Goal: Ask a question

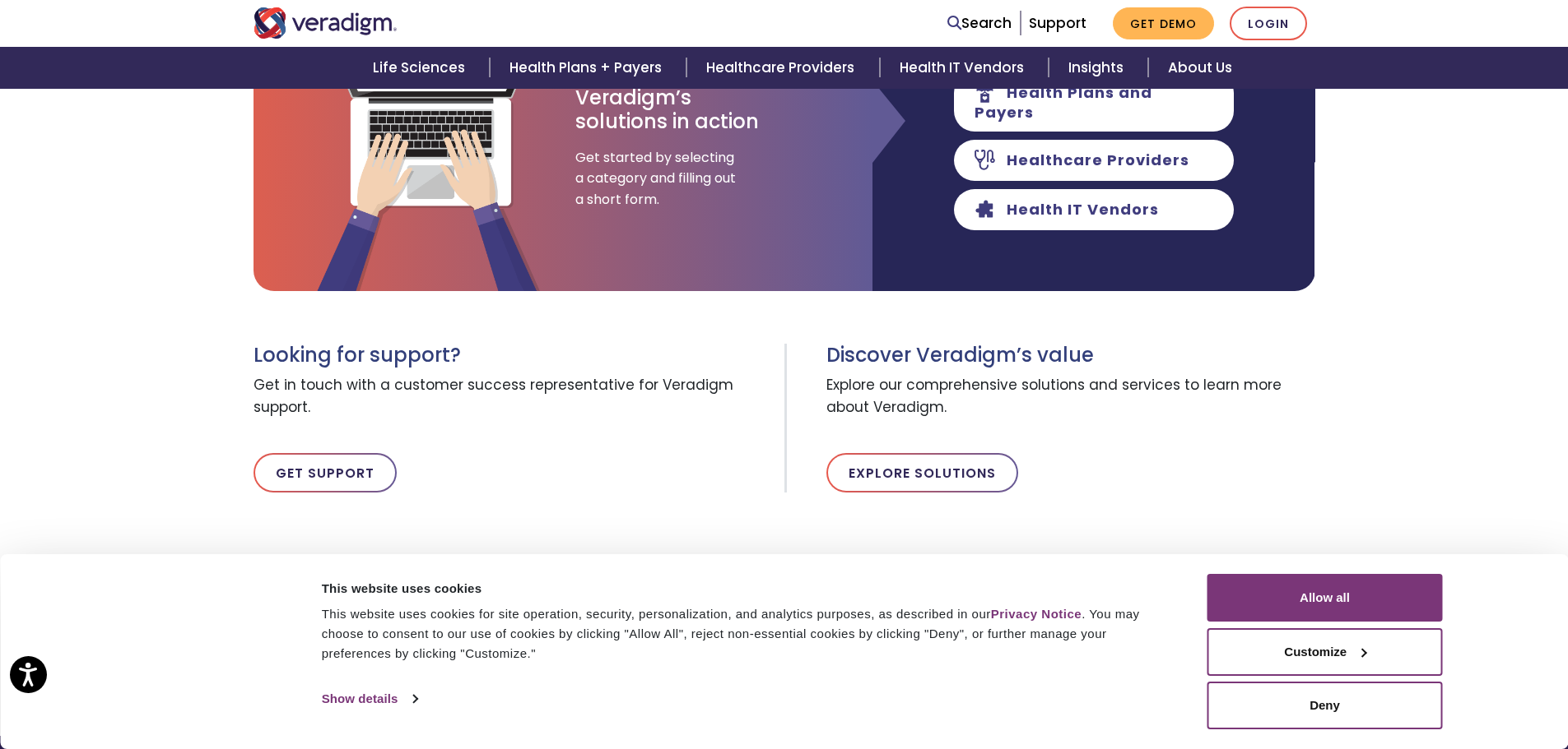
scroll to position [411, 0]
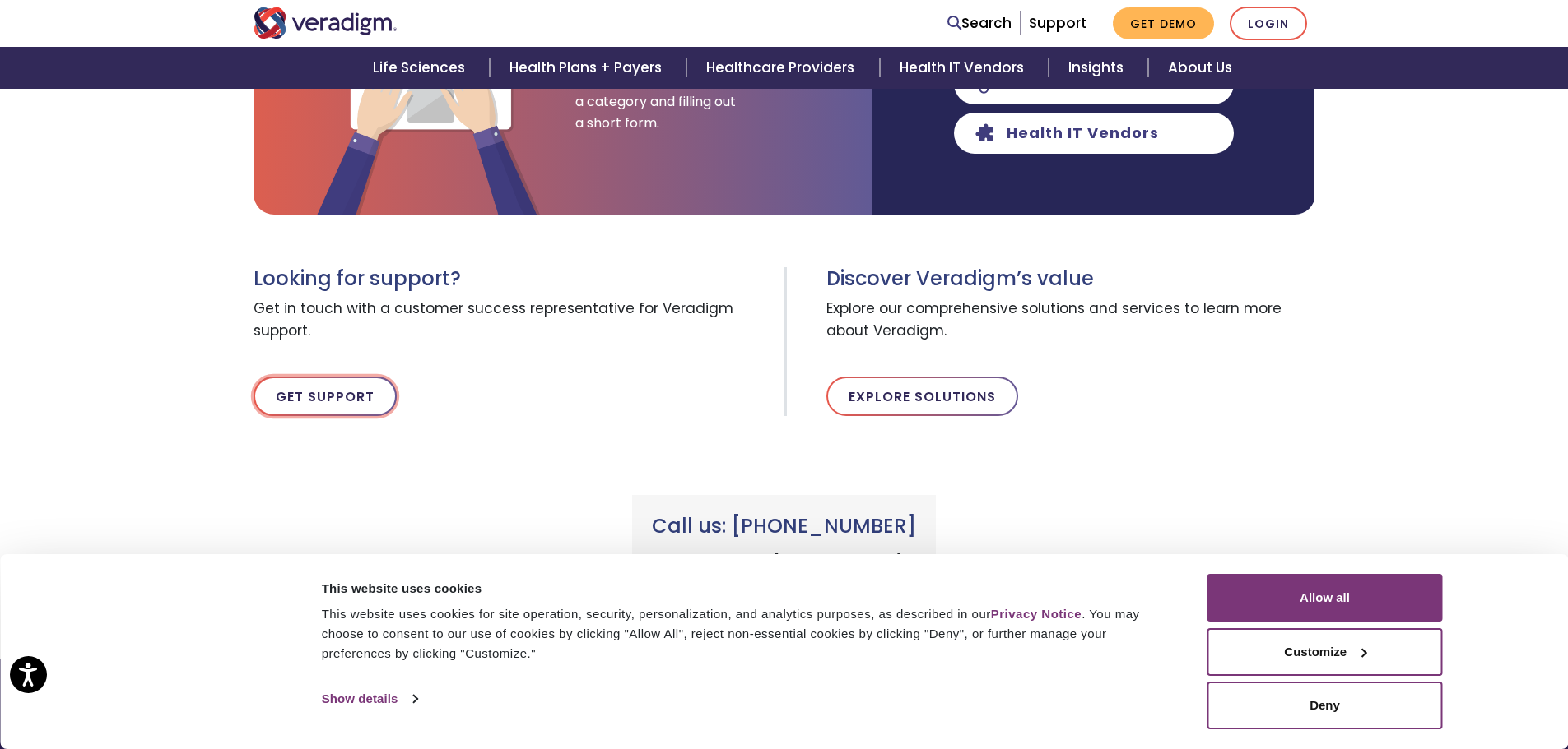
click at [352, 392] on link "Get Support" at bounding box center [326, 396] width 144 height 39
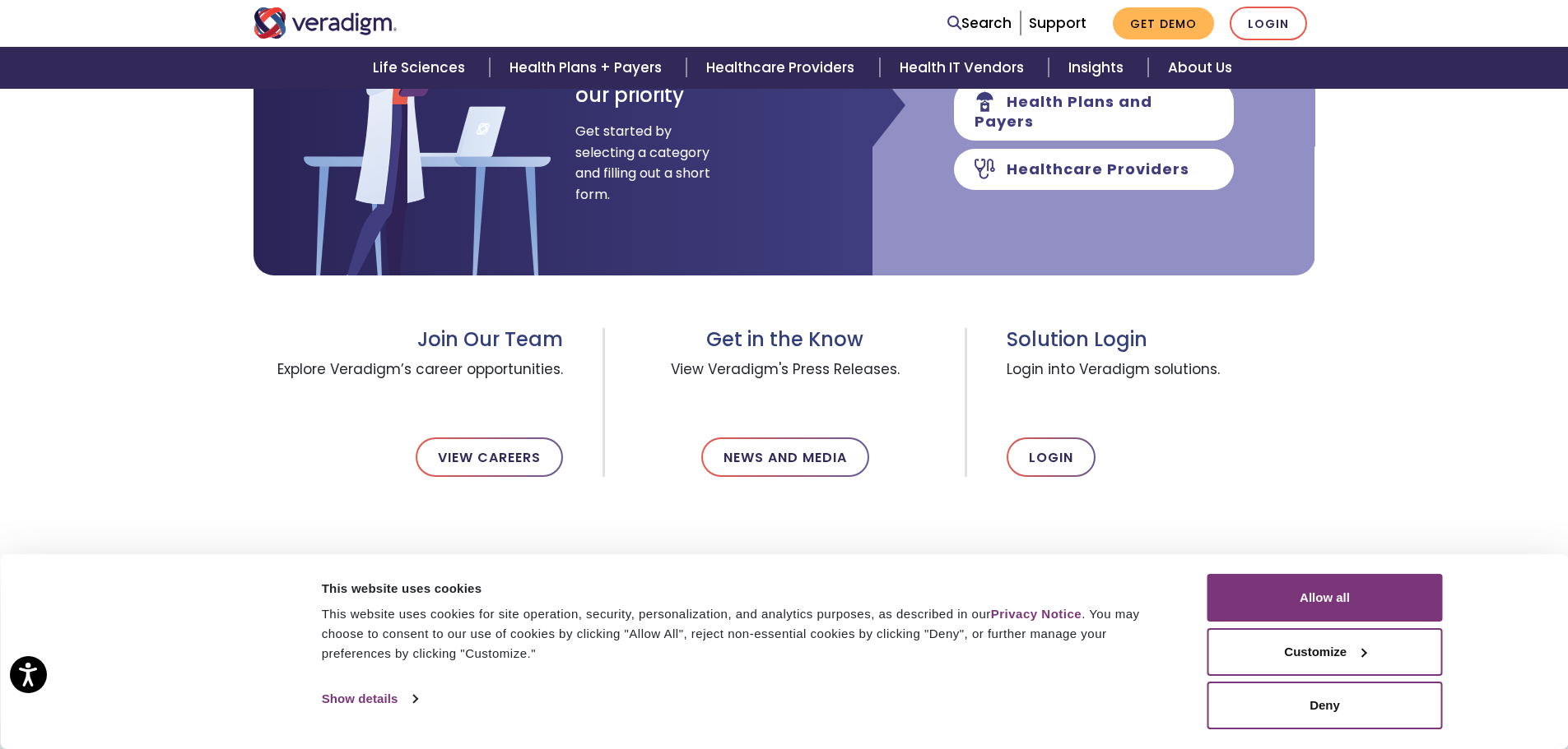
scroll to position [247, 0]
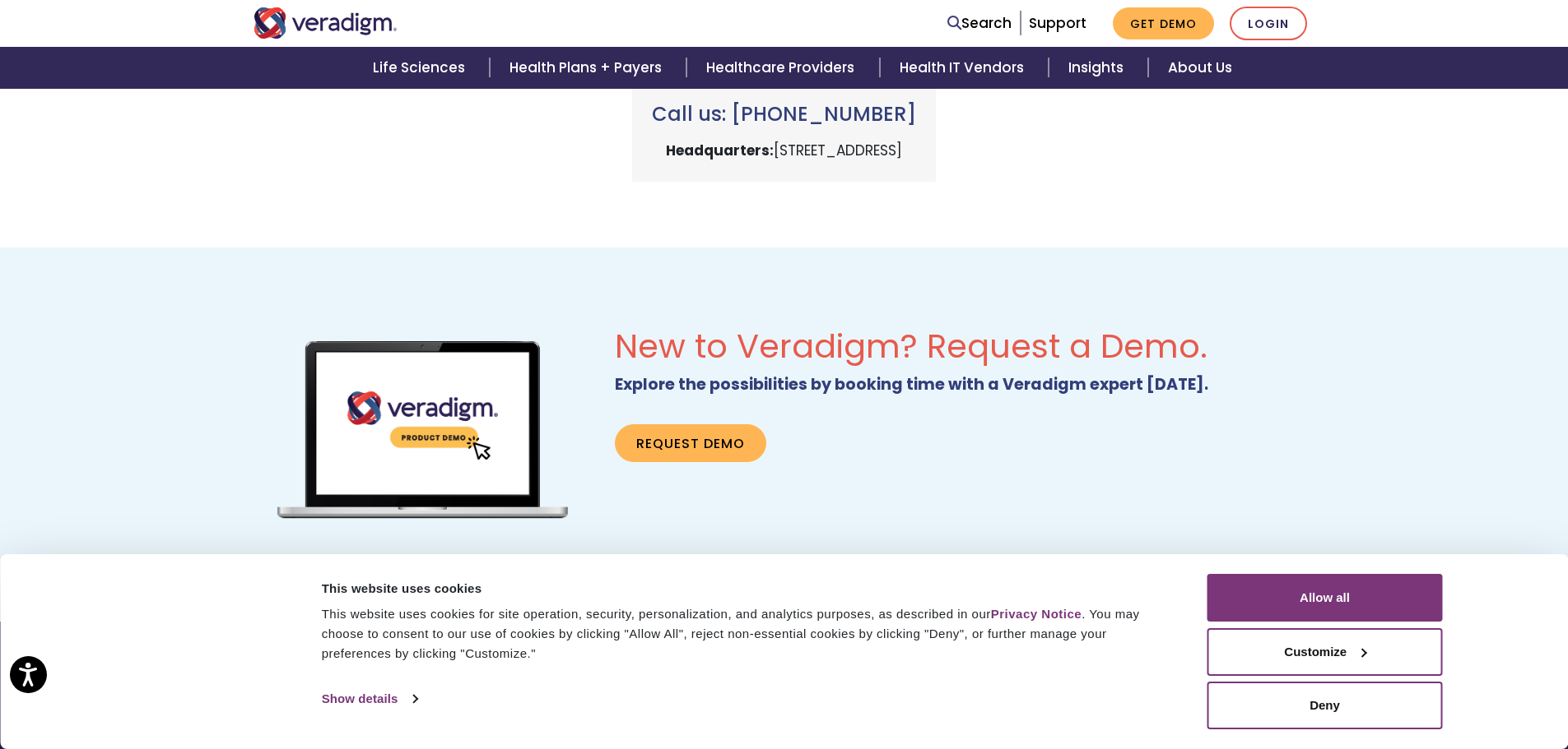
scroll to position [659, 0]
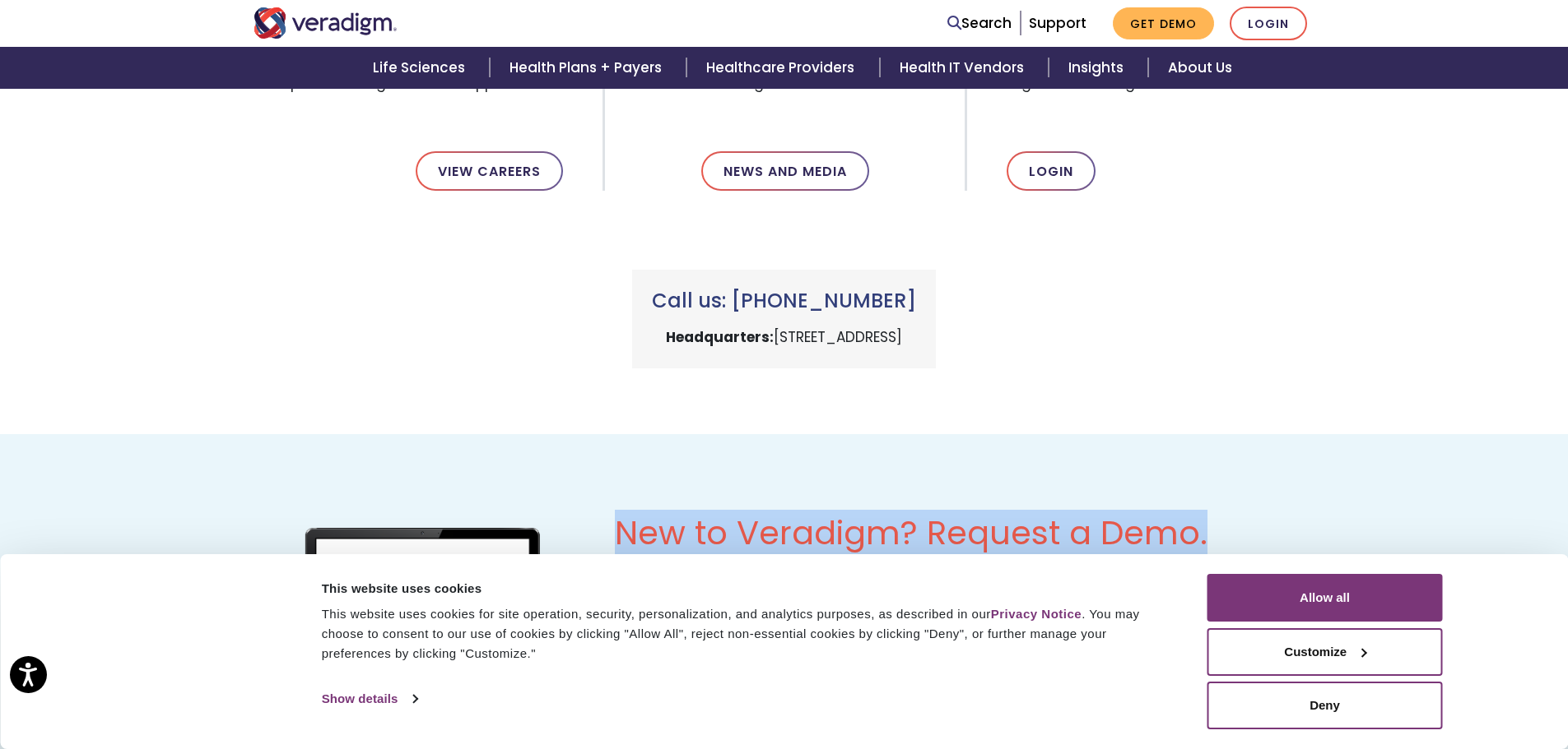
drag, startPoint x: 618, startPoint y: 539, endPoint x: 1204, endPoint y: 526, distance: 586.1
click at [1204, 526] on h2 "New to Veradigm? Request a Demo." at bounding box center [964, 533] width 700 height 39
